Goal: Task Accomplishment & Management: Complete application form

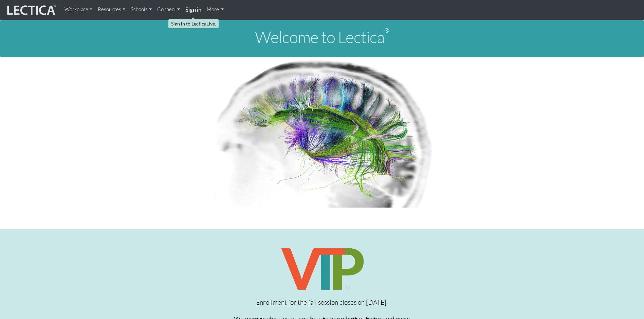
click at [192, 10] on strong "Sign in" at bounding box center [193, 9] width 16 height 7
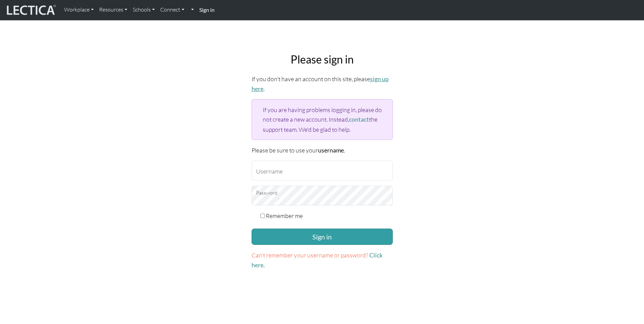
click at [380, 80] on link "sign up here" at bounding box center [320, 83] width 137 height 17
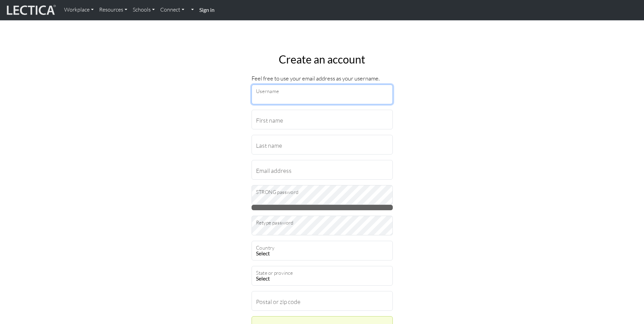
click at [281, 95] on input "Username" at bounding box center [322, 95] width 141 height 20
click at [259, 117] on input "First name" at bounding box center [322, 120] width 141 height 20
type input "Joakim"
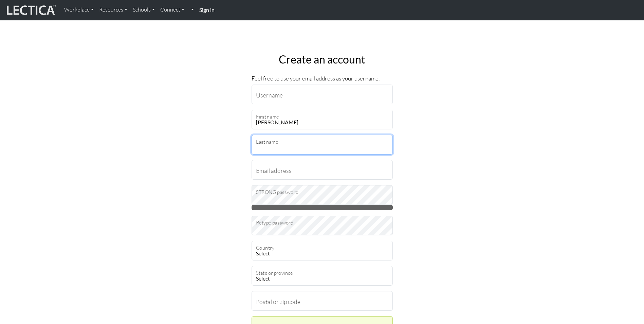
type input "Hägerstrand"
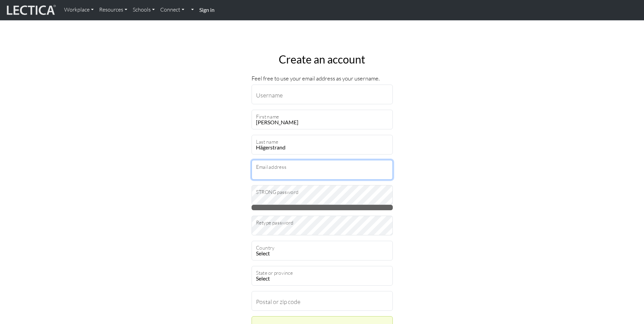
type input "Joakim.Hagerstrand@Outlook.com"
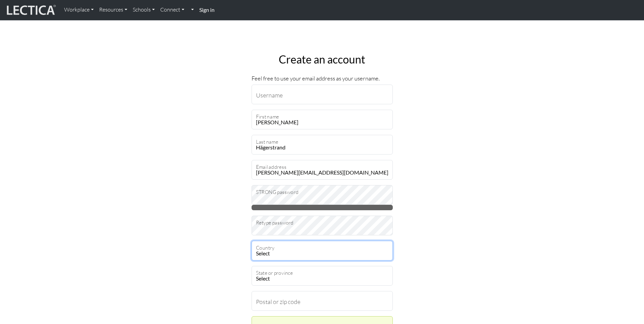
select select "216"
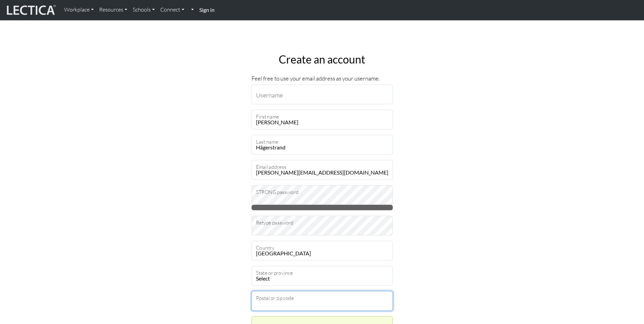
type input "82754"
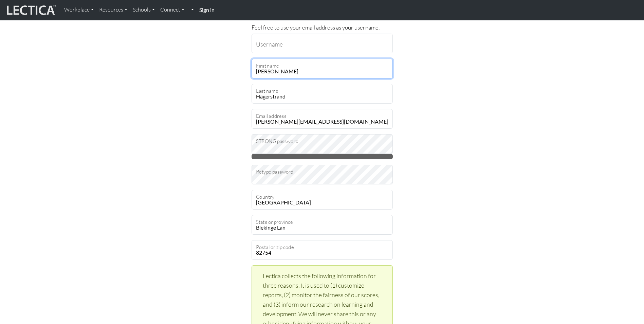
scroll to position [68, 0]
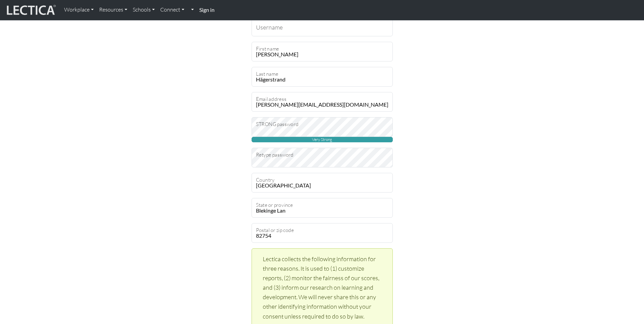
click at [463, 200] on div "Create an account Feel free to use your email address as your username. Usernam…" at bounding box center [322, 285] width 448 height 610
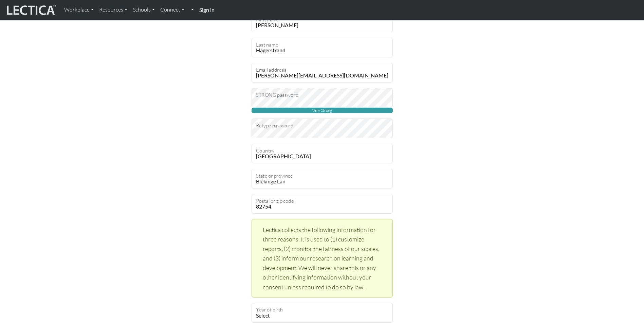
scroll to position [204, 0]
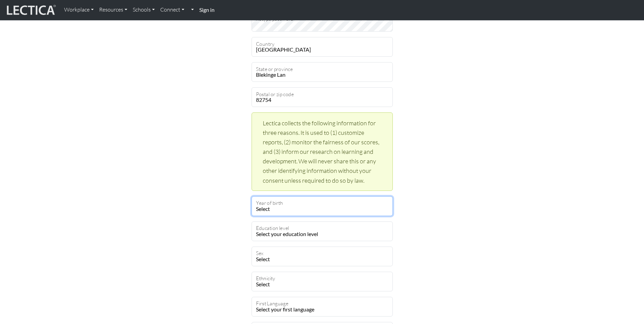
click at [317, 206] on select "Select 2025 2024 2023 2022 2021 2020 2019 2018 2017 2016 2015 2014 2013 2012 20…" at bounding box center [322, 206] width 141 height 20
select select "1977"
click at [252, 196] on select "Select 2025 2024 2023 2022 2021 2020 2019 2018 2017 2016 2015 2014 2013 2012 20…" at bounding box center [322, 206] width 141 height 20
click at [327, 234] on select "Select your education level toddler pre-pre-pre-k pre-pre-k pre-k Kindergarten …" at bounding box center [322, 231] width 141 height 20
click at [270, 235] on select "Select your education level toddler pre-pre-pre-k pre-pre-k pre-k Kindergarten …" at bounding box center [322, 231] width 141 height 20
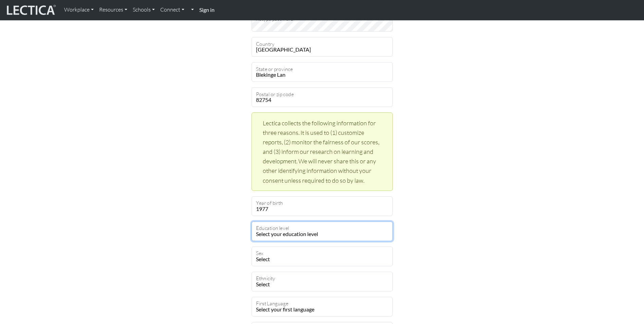
select select "21"
click at [252, 221] on select "Select your education level toddler pre-pre-pre-k pre-pre-k pre-k Kindergarten …" at bounding box center [322, 231] width 141 height 20
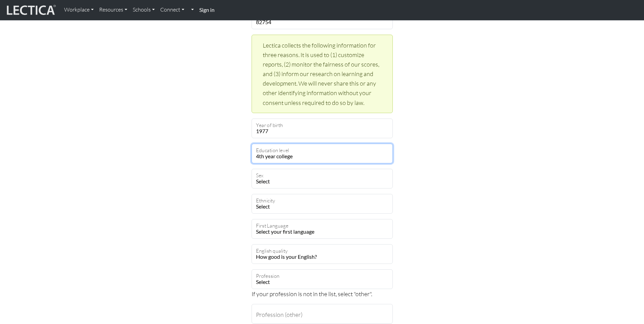
scroll to position [306, 0]
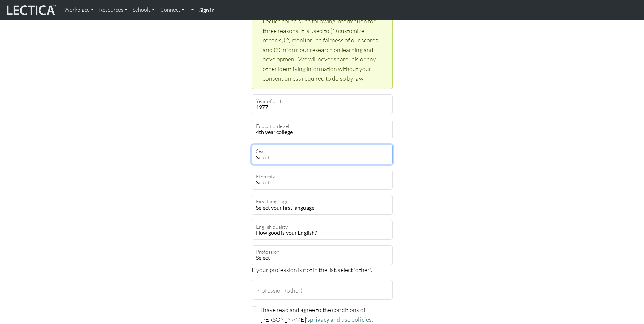
click at [284, 160] on select "Select Male Female Binary Non-binary Opt out" at bounding box center [322, 155] width 141 height 20
select select "male"
click at [252, 145] on select "Select Male Female Binary Non-binary Opt out" at bounding box center [322, 155] width 141 height 20
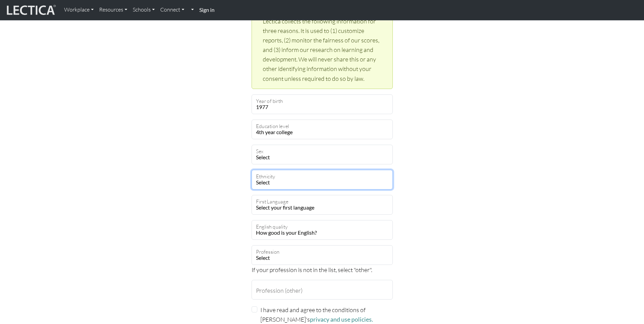
click at [283, 184] on select "Select African Asian Black Carribean Caucasian Central American Eurasian Indian…" at bounding box center [322, 180] width 141 height 20
select select "101"
click at [252, 170] on select "Select African Asian Black Carribean Caucasian Central American Eurasian Indian…" at bounding box center [322, 180] width 141 height 20
click at [299, 206] on select "Select your first language Abkhazian Achinese Acoli Adangme Adyghe Afar Afrihil…" at bounding box center [322, 205] width 141 height 20
select select "2298"
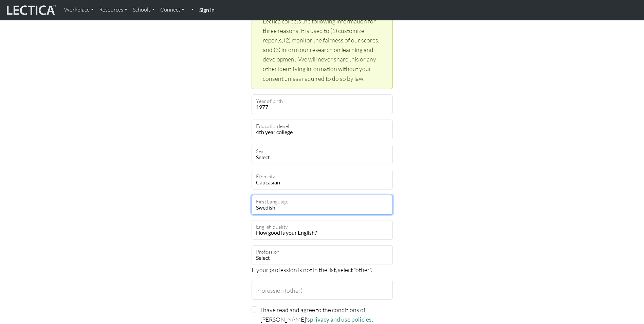
click at [252, 195] on select "Select your first language Abkhazian Achinese Acoli Adangme Adyghe Afar Afrihil…" at bounding box center [322, 205] width 141 height 20
click at [300, 234] on select "How good is your English? Outstanding Excellent Very good Good Not so good Poor" at bounding box center [322, 230] width 141 height 20
select select "5"
click at [252, 220] on select "How good is your English? Outstanding Excellent Very good Good Not so good Poor" at bounding box center [322, 230] width 141 height 20
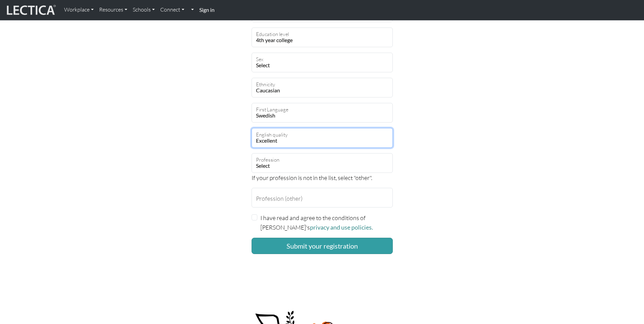
scroll to position [408, 0]
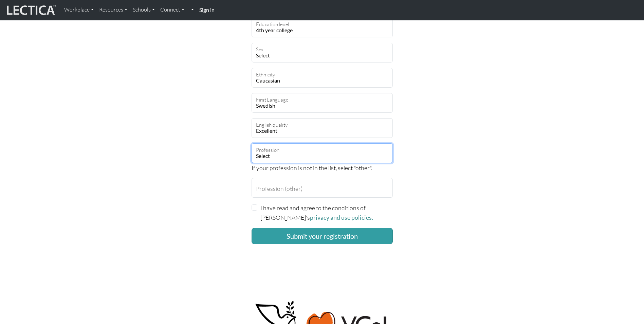
click at [295, 158] on select "Select academic accounting/finance administration arts: performing arts: visual…" at bounding box center [322, 153] width 141 height 20
select select "14"
click at [252, 143] on select "Select academic accounting/finance administration arts: performing arts: visual…" at bounding box center [322, 153] width 141 height 20
click at [254, 208] on input "I have read and agree to the conditions of Lectica's privacy and use policies." at bounding box center [255, 208] width 6 height 6
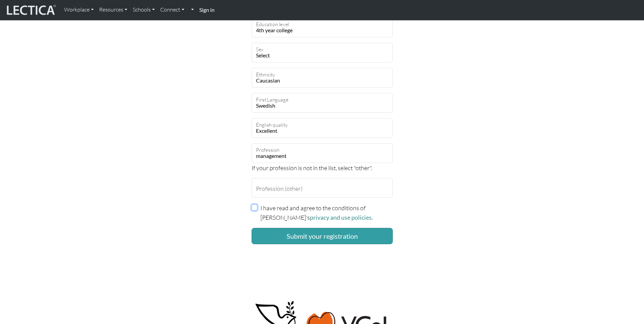
checkbox input "true"
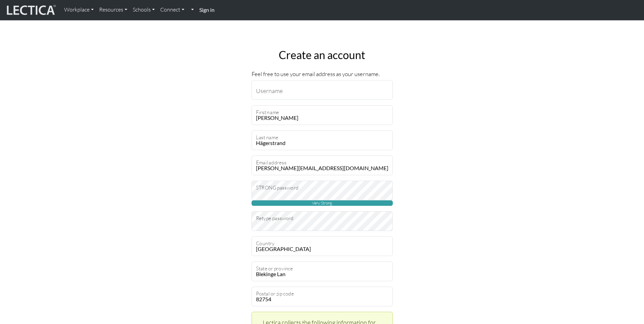
scroll to position [0, 0]
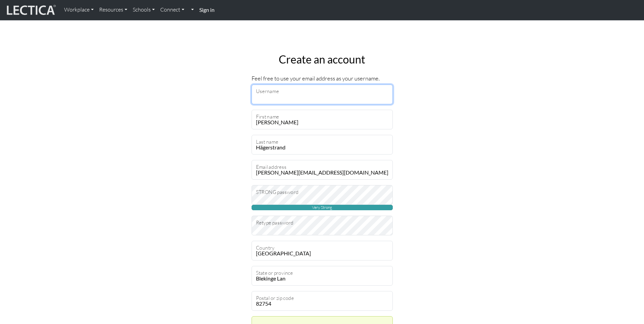
click at [267, 96] on input "Username" at bounding box center [322, 95] width 141 height 20
type input "joakim.hagerstrand@outlook.com"
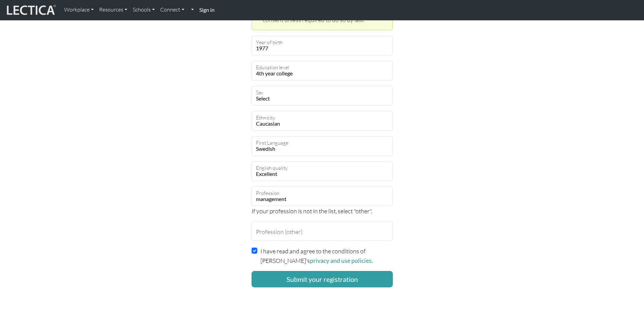
scroll to position [374, 0]
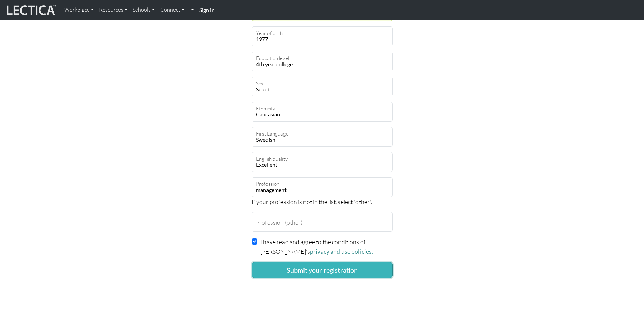
click at [310, 269] on button "Submit your registration" at bounding box center [322, 270] width 141 height 16
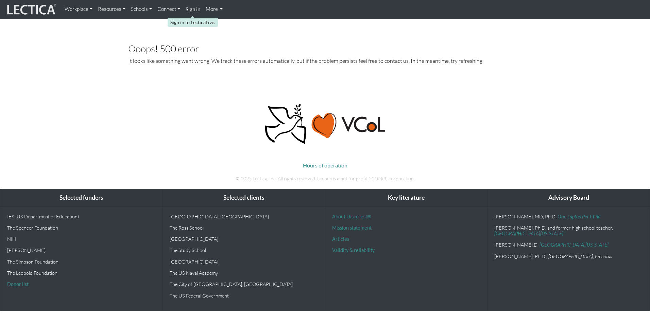
click at [192, 8] on strong "Sign in" at bounding box center [192, 9] width 15 height 6
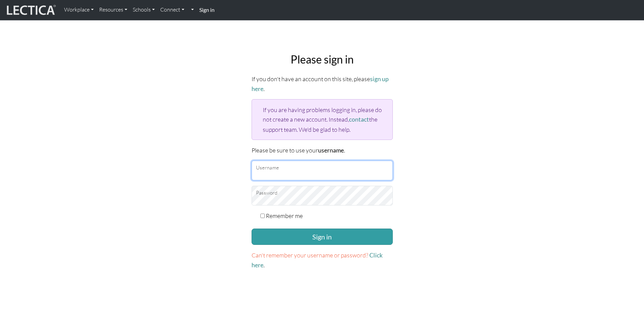
click at [276, 170] on input "Username" at bounding box center [322, 171] width 141 height 20
type input "[PERSON_NAME][EMAIL_ADDRESS][DOMAIN_NAME]"
click at [263, 215] on input "Remember me" at bounding box center [263, 216] width 4 height 4
checkbox input "true"
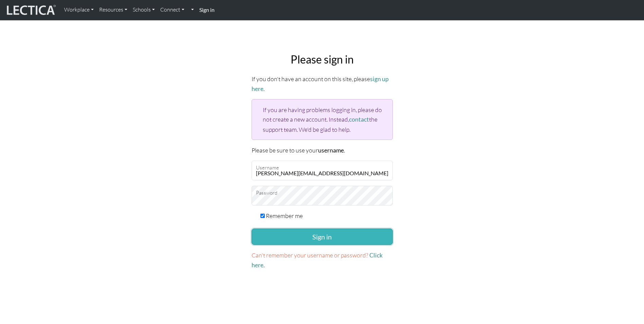
click at [312, 236] on button "Sign in" at bounding box center [322, 237] width 141 height 16
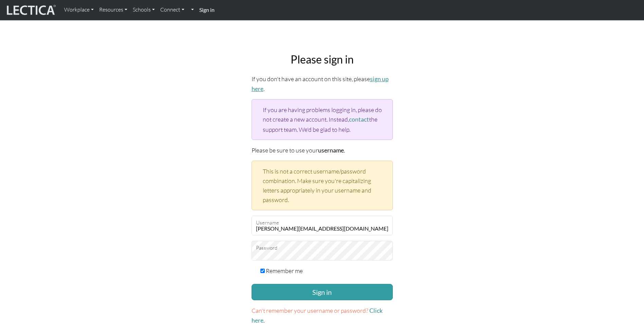
click at [377, 80] on link "sign up here" at bounding box center [320, 83] width 137 height 17
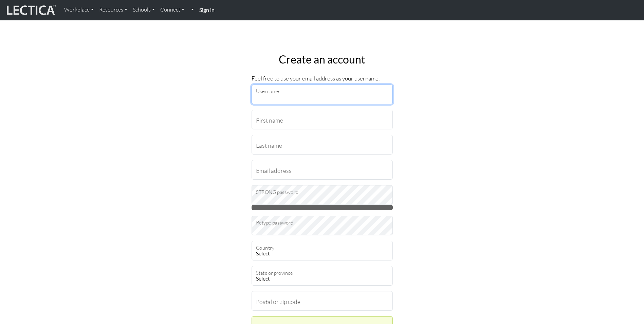
drag, startPoint x: 0, startPoint y: 0, endPoint x: 289, endPoint y: 92, distance: 303.4
click at [289, 92] on input "Username" at bounding box center [322, 95] width 141 height 20
click at [293, 123] on input "First name" at bounding box center [322, 120] width 141 height 20
click at [292, 98] on input "Username" at bounding box center [322, 95] width 141 height 20
type input "joakim.hagerstrand@outlook.com"
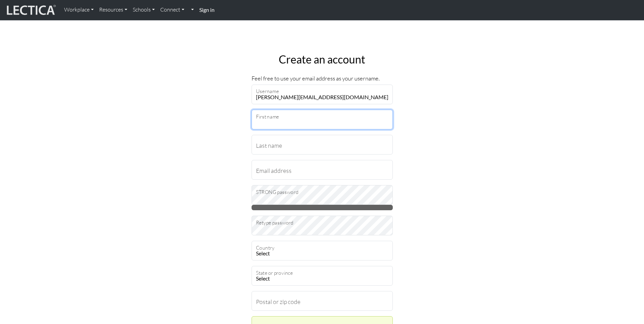
type input "Joakim"
type input "Hägerstrand"
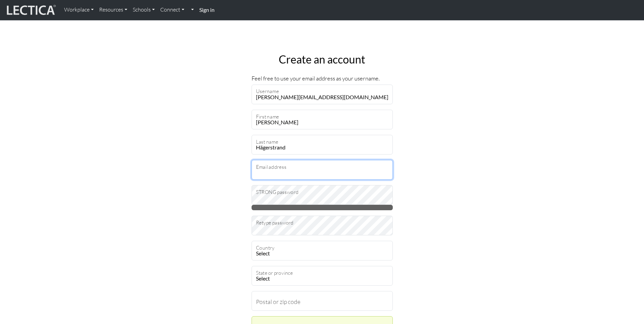
type input "Joakim.Hagerstrand@Outlook.com"
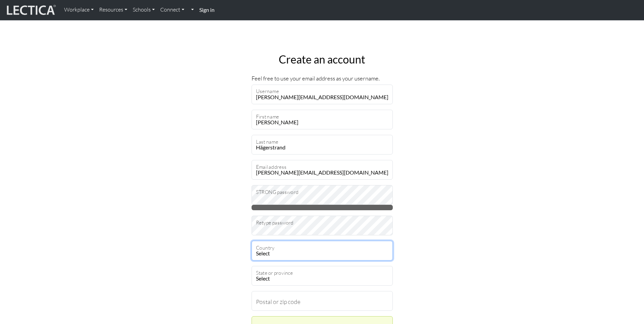
select select "216"
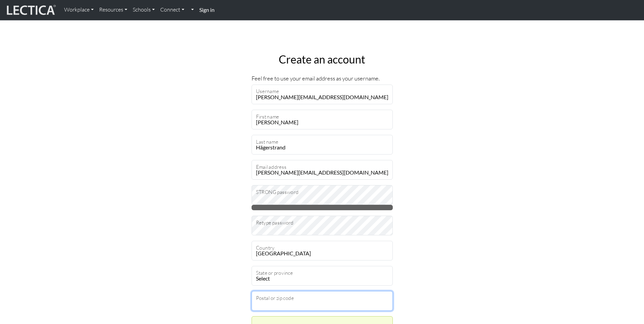
type input "82754"
select select "101"
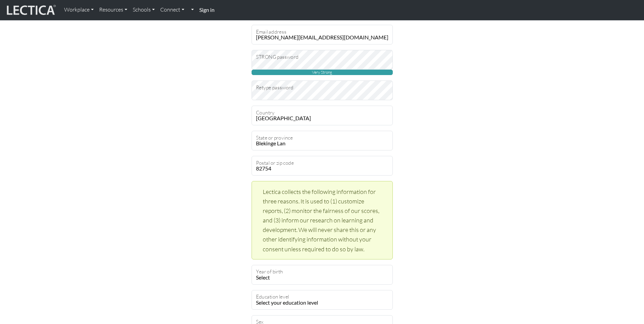
scroll to position [136, 0]
click at [305, 144] on select "Blekinge Lan Dalarnas Lan Gavleborgs Lan Gotlands Lan Hallands Lan Jamtlands La…" at bounding box center [322, 140] width 141 height 20
select select "9482"
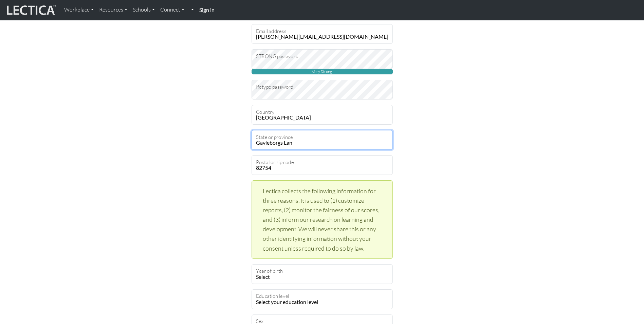
click at [252, 130] on select "Blekinge Lan Dalarnas Lan Gavleborgs Lan Gotlands Lan Hallands Lan Jamtlands La…" at bounding box center [322, 140] width 141 height 20
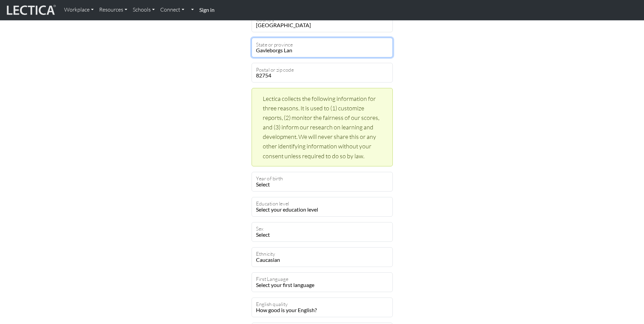
scroll to position [238, 0]
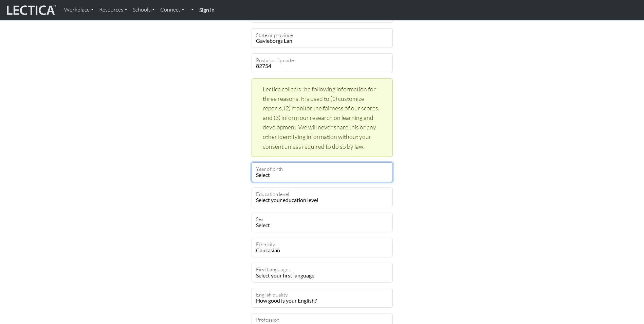
click at [295, 175] on select "Select 2025 2024 2023 2022 2021 2020 2019 2018 2017 2016 2015 2014 2013 2012 20…" at bounding box center [322, 172] width 141 height 20
select select "1977"
click at [252, 162] on select "Select 2025 2024 2023 2022 2021 2020 2019 2018 2017 2016 2015 2014 2013 2012 20…" at bounding box center [322, 172] width 141 height 20
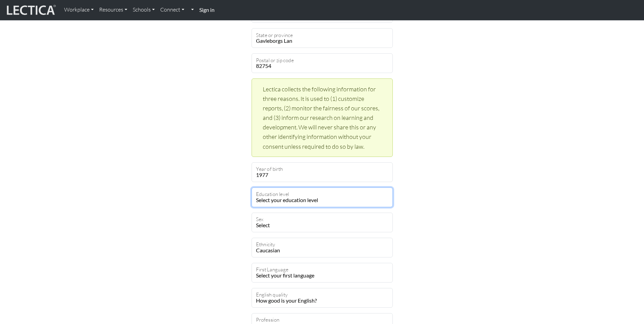
click at [304, 198] on select "Select your education level toddler pre-pre-pre-k pre-pre-k pre-k Kindergarten …" at bounding box center [322, 198] width 141 height 20
select select "21"
click at [252, 188] on select "Select your education level toddler pre-pre-pre-k pre-pre-k pre-k Kindergarten …" at bounding box center [322, 198] width 141 height 20
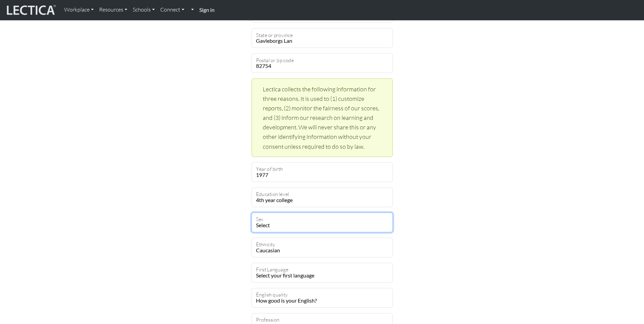
click at [282, 224] on select "Select Male Female Binary Non-binary Opt out" at bounding box center [322, 223] width 141 height 20
select select "male"
click at [252, 213] on select "Select Male Female Binary Non-binary Opt out" at bounding box center [322, 223] width 141 height 20
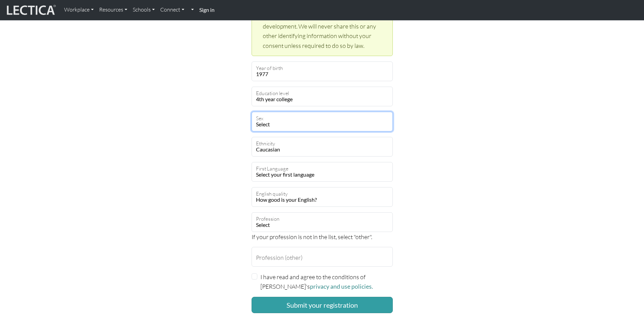
scroll to position [340, 0]
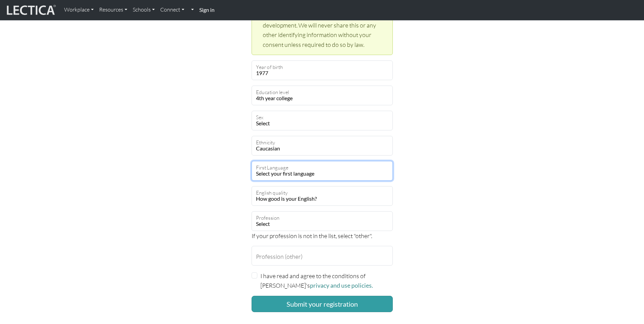
click at [286, 173] on select "Select your first language Abkhazian Achinese Acoli Adangme Adyghe Afar Afrihil…" at bounding box center [322, 171] width 141 height 20
select select "2298"
click at [252, 161] on select "Select your first language Abkhazian Achinese Acoli Adangme Adyghe Afar Afrihil…" at bounding box center [322, 171] width 141 height 20
click at [289, 194] on select "How good is your English? Outstanding Excellent Very good Good Not so good Poor" at bounding box center [322, 196] width 141 height 20
select select "5"
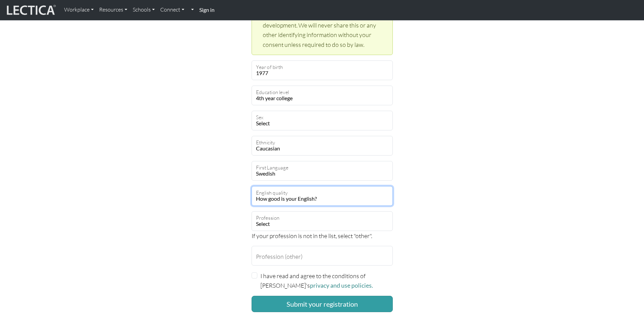
click at [252, 186] on select "How good is your English? Outstanding Excellent Very good Good Not so good Poor" at bounding box center [322, 196] width 141 height 20
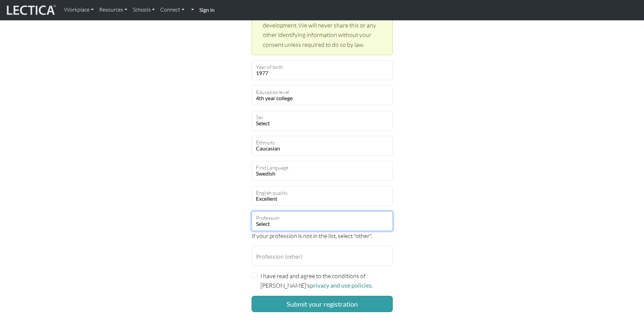
click at [285, 221] on select "Select academic accounting/finance administration arts: performing arts: visual…" at bounding box center [322, 221] width 141 height 20
select select "14"
click at [252, 211] on select "Select academic accounting/finance administration arts: performing arts: visual…" at bounding box center [322, 221] width 141 height 20
click at [209, 269] on div "Create an account Feel free to use your email address as your username. joakim.…" at bounding box center [322, 13] width 448 height 610
click at [255, 276] on input "I have read and agree to the conditions of Lectica's privacy and use policies." at bounding box center [255, 275] width 6 height 6
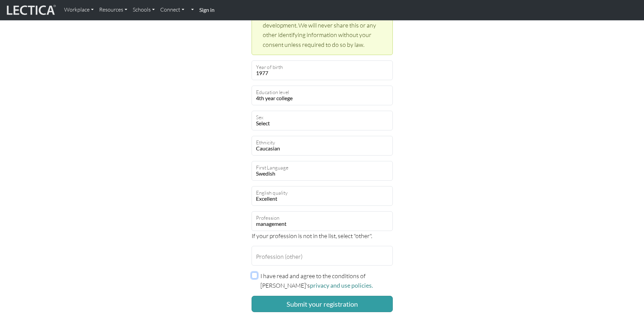
checkbox input "true"
click at [309, 304] on button "Submit your registration" at bounding box center [322, 304] width 141 height 16
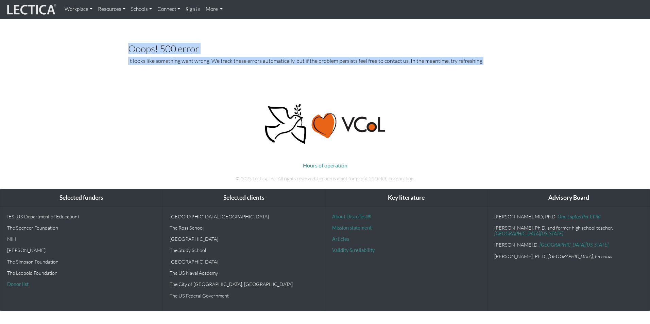
drag, startPoint x: 129, startPoint y: 47, endPoint x: 494, endPoint y: 79, distance: 366.6
click at [494, 79] on div "Ooops! 500 error It looks like something went wrong. We track these errors auto…" at bounding box center [325, 56] width 426 height 59
copy div "Ooops! 500 error It looks like something went wrong. We track these errors auto…"
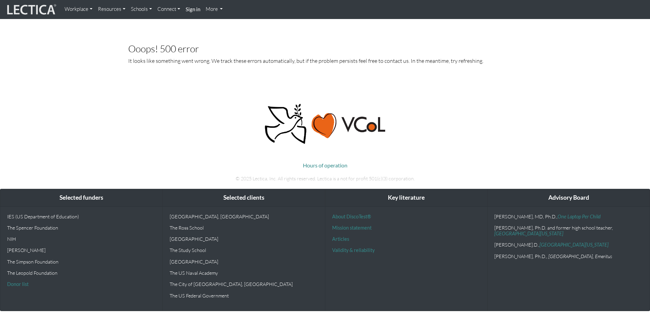
drag, startPoint x: 207, startPoint y: 123, endPoint x: 221, endPoint y: 136, distance: 19.3
click at [211, 128] on p at bounding box center [324, 124] width 377 height 42
click at [220, 10] on link "More" at bounding box center [214, 9] width 23 height 13
click at [221, 8] on link "More" at bounding box center [214, 9] width 23 height 13
click at [216, 9] on link "More" at bounding box center [214, 9] width 23 height 13
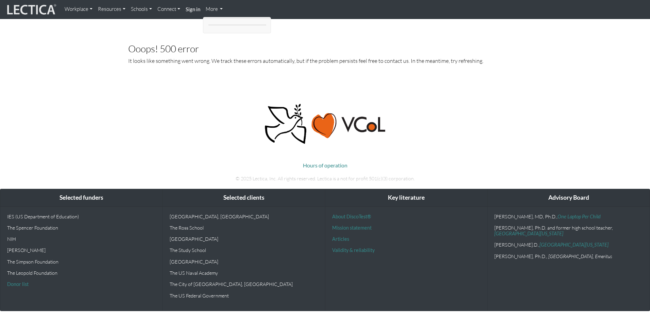
click at [211, 8] on link "More" at bounding box center [214, 9] width 23 height 13
click at [173, 8] on link "Connect" at bounding box center [169, 9] width 28 height 13
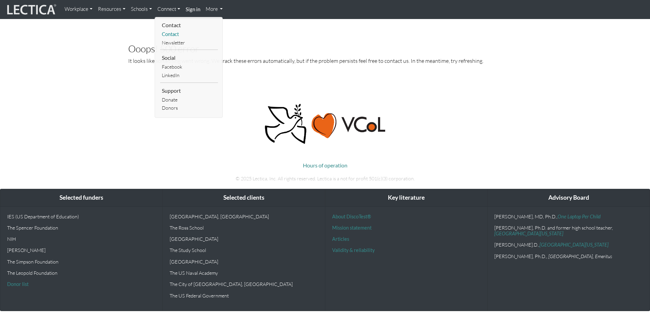
click at [167, 34] on link "Contact" at bounding box center [189, 34] width 58 height 8
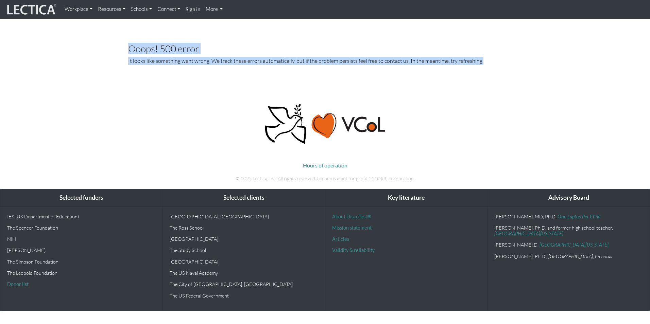
drag, startPoint x: 130, startPoint y: 48, endPoint x: 528, endPoint y: 75, distance: 399.1
click at [528, 75] on div "Ooops! 500 error It looks like something went wrong. We track these errors auto…" at bounding box center [325, 56] width 426 height 59
copy div "Ooops! 500 error It looks like something went wrong. We track these errors auto…"
